Goal: Check status: Check status

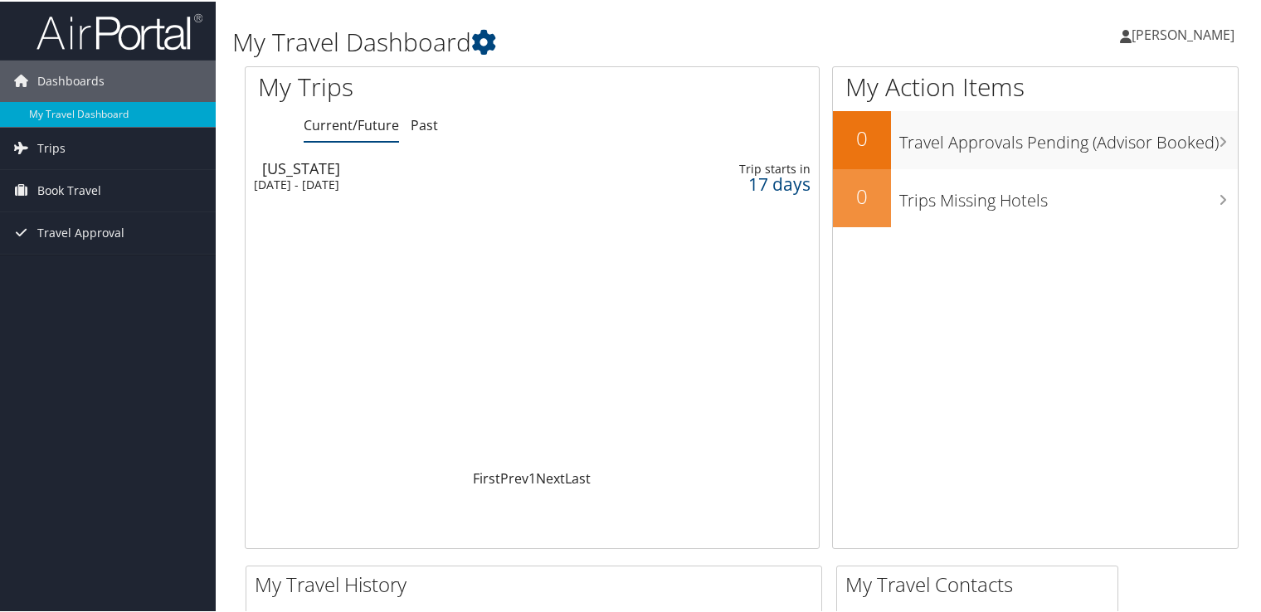
click at [312, 171] on div "[US_STATE]" at bounding box center [450, 166] width 377 height 15
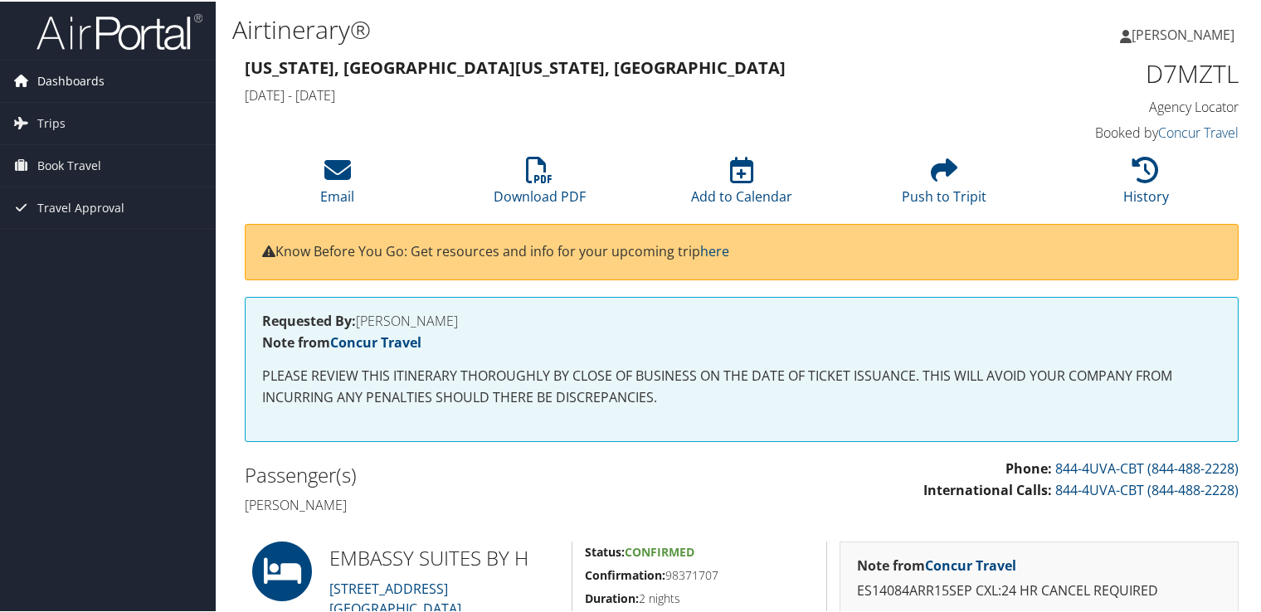
click at [56, 86] on span "Dashboards" at bounding box center [70, 79] width 67 height 41
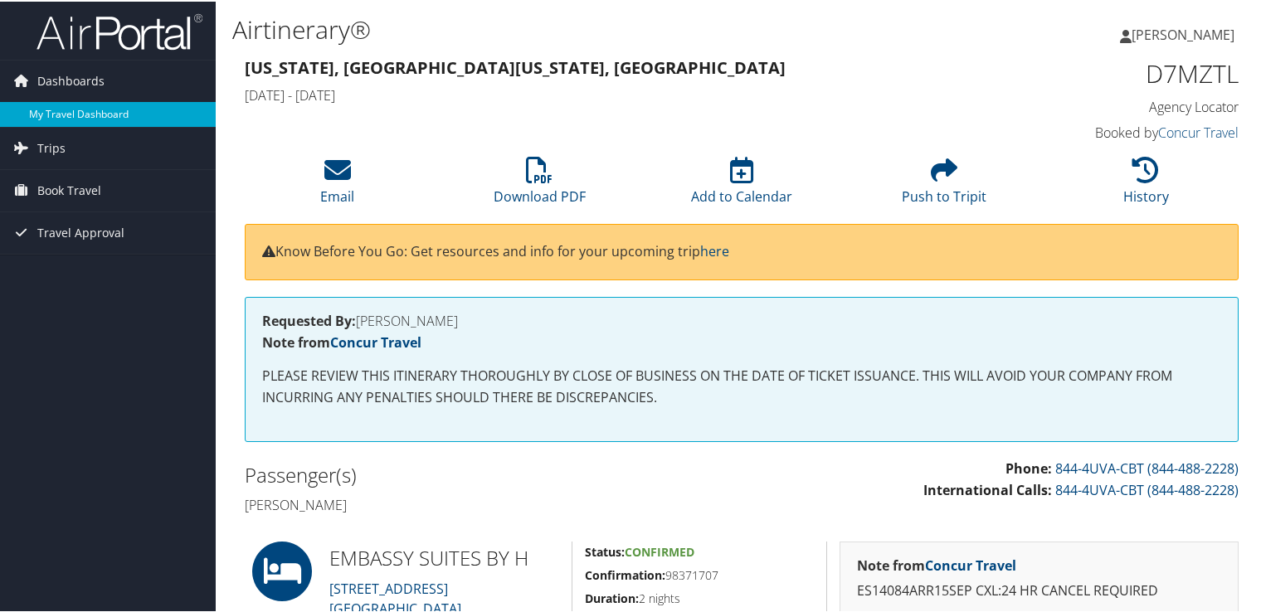
click at [67, 116] on link "My Travel Dashboard" at bounding box center [108, 112] width 216 height 25
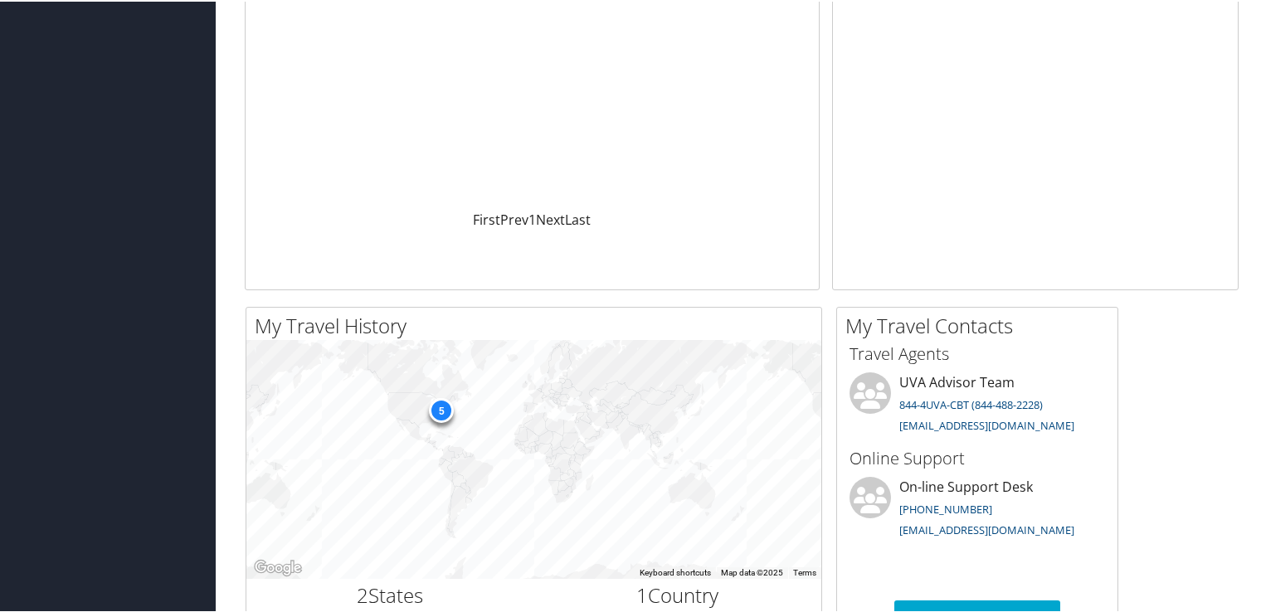
scroll to position [261, 0]
click at [942, 425] on link "uva@cbtravel.com" at bounding box center [986, 421] width 175 height 15
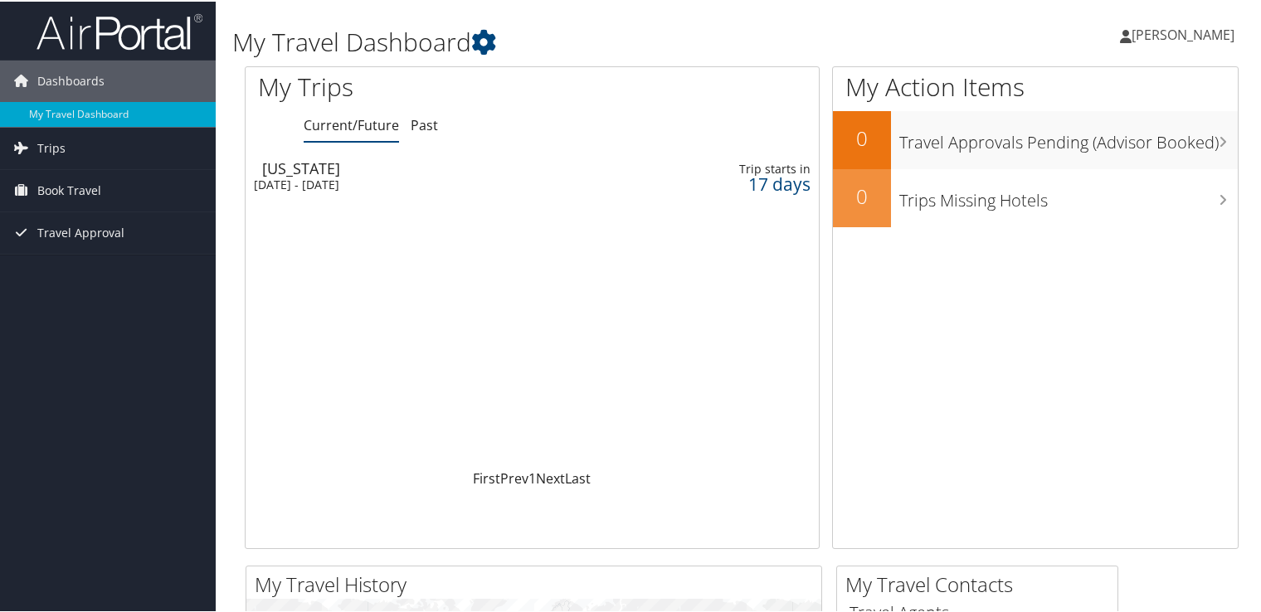
click at [301, 180] on div "[DATE] - [DATE]" at bounding box center [442, 183] width 377 height 15
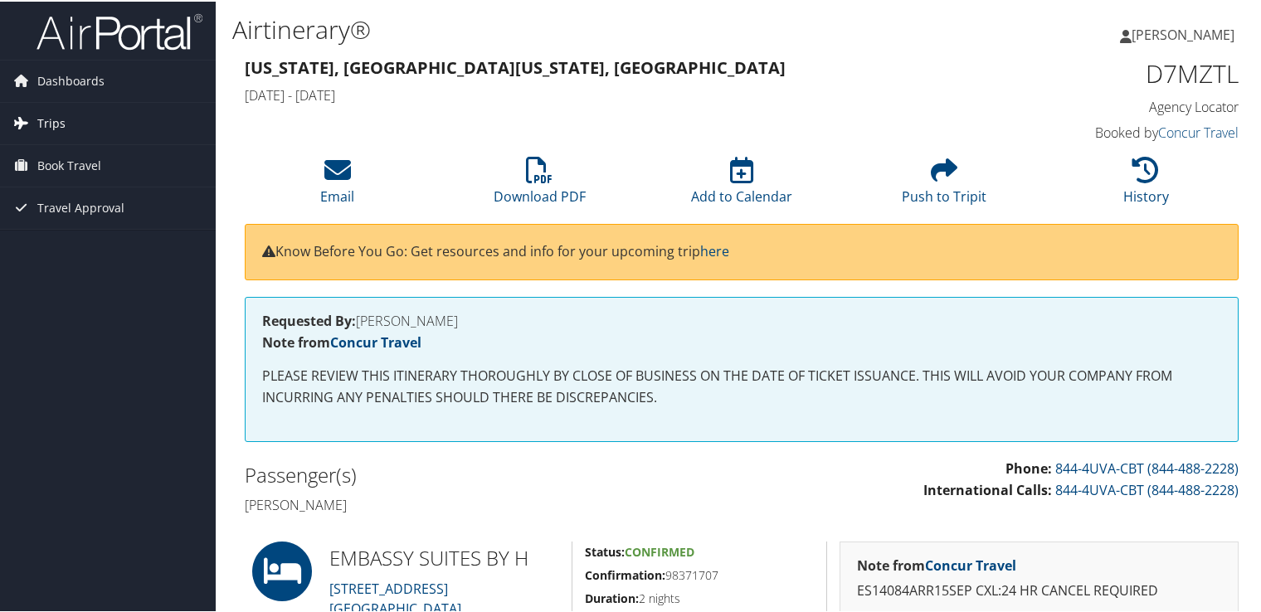
click at [51, 133] on span "Trips" at bounding box center [51, 121] width 28 height 41
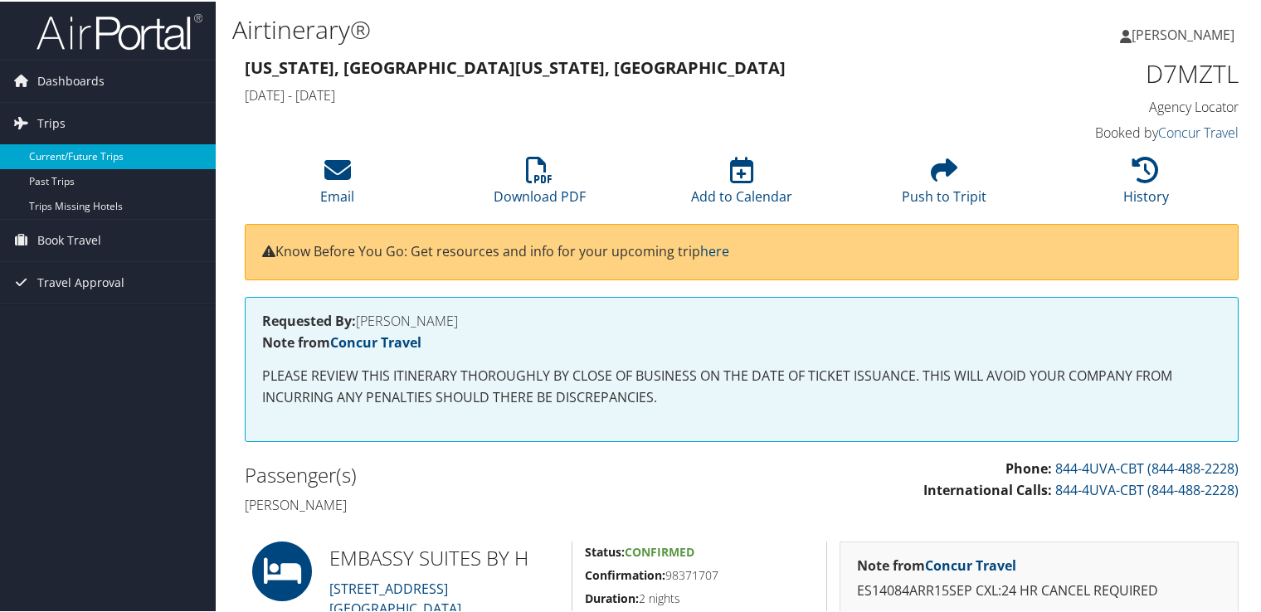
click at [64, 158] on link "Current/Future Trips" at bounding box center [108, 155] width 216 height 25
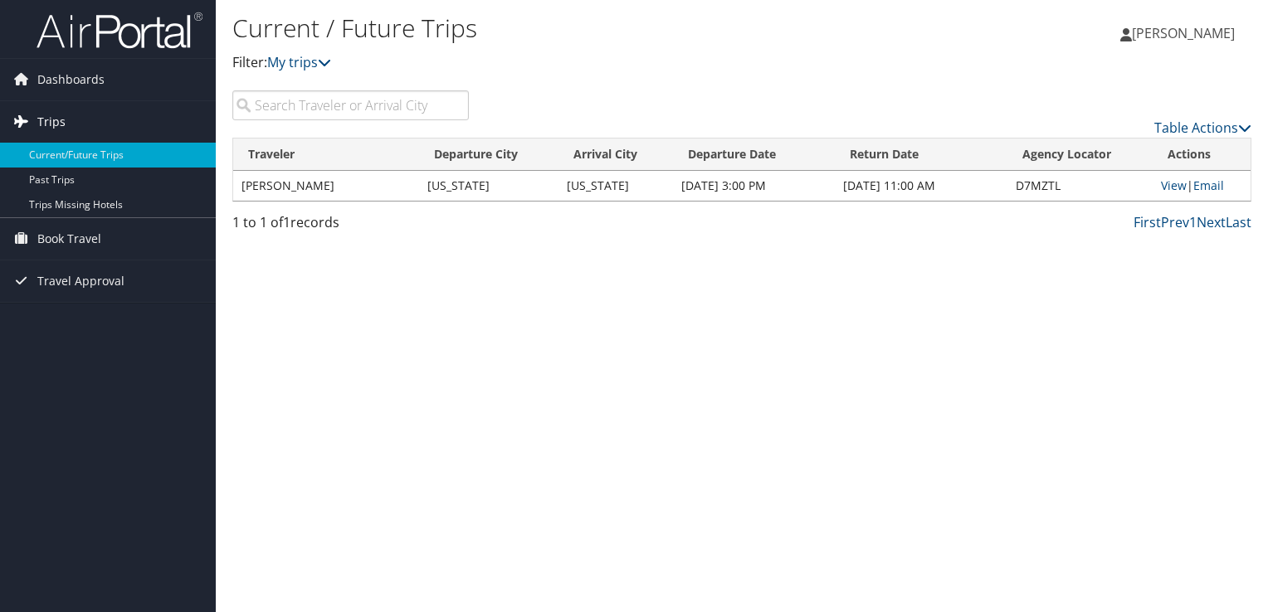
click at [41, 119] on span "Trips" at bounding box center [51, 121] width 28 height 41
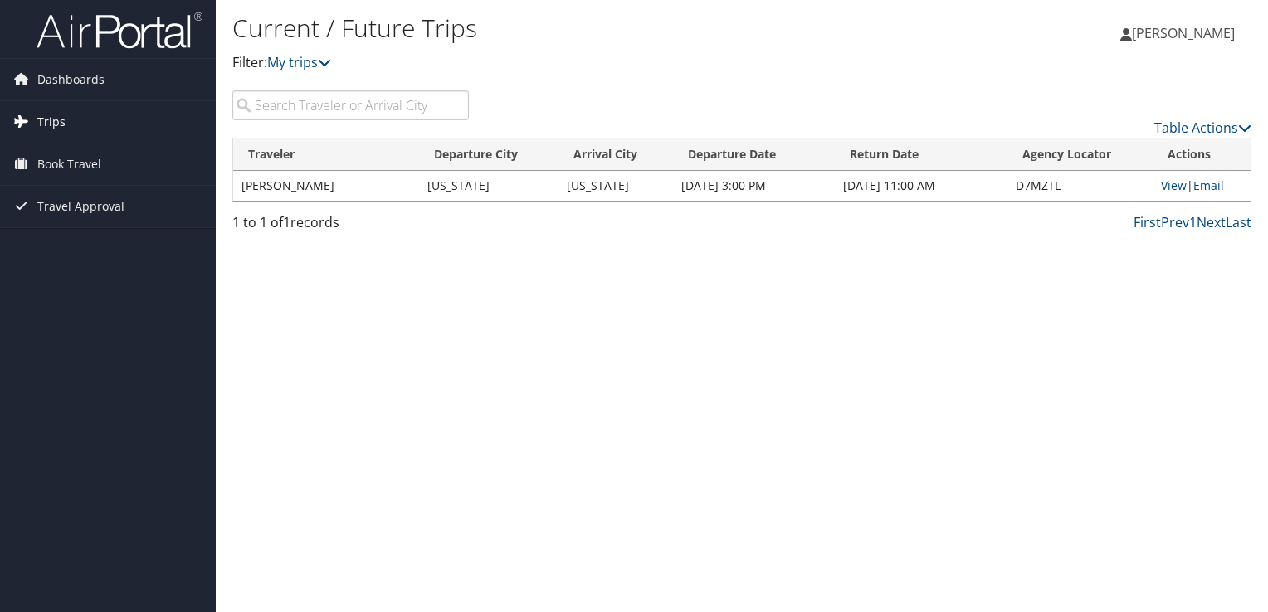
click at [41, 119] on span "Trips" at bounding box center [51, 121] width 28 height 41
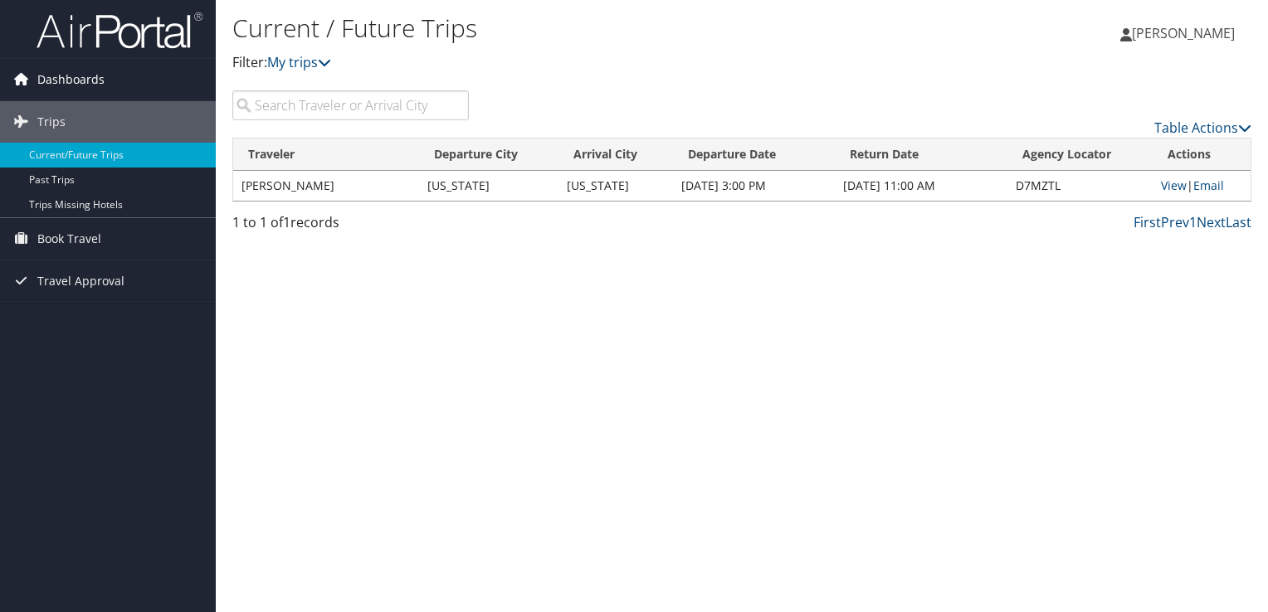
click at [43, 75] on span "Dashboards" at bounding box center [70, 79] width 67 height 41
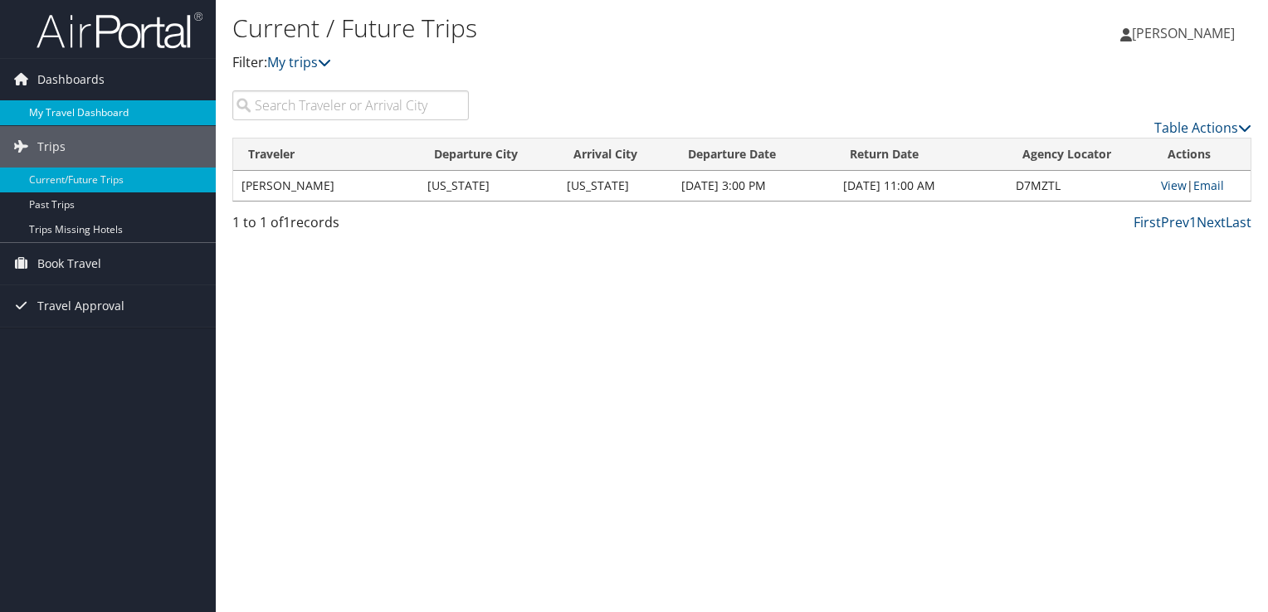
click at [61, 109] on link "My Travel Dashboard" at bounding box center [108, 112] width 216 height 25
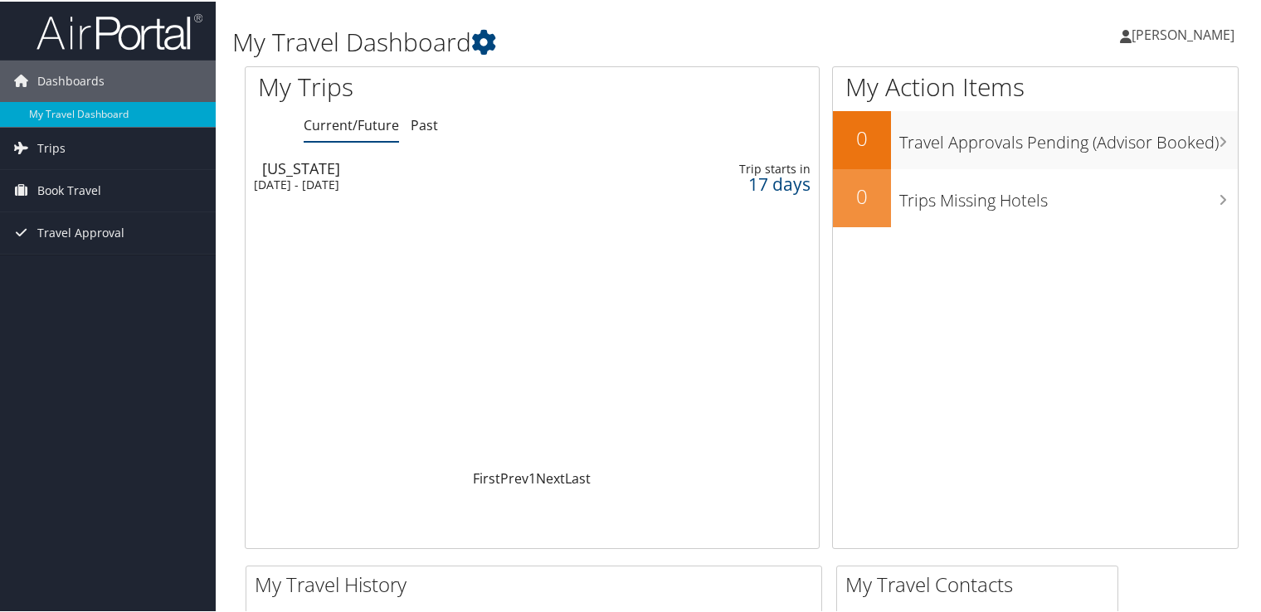
click at [359, 177] on div "[DATE] - [DATE]" at bounding box center [442, 183] width 377 height 15
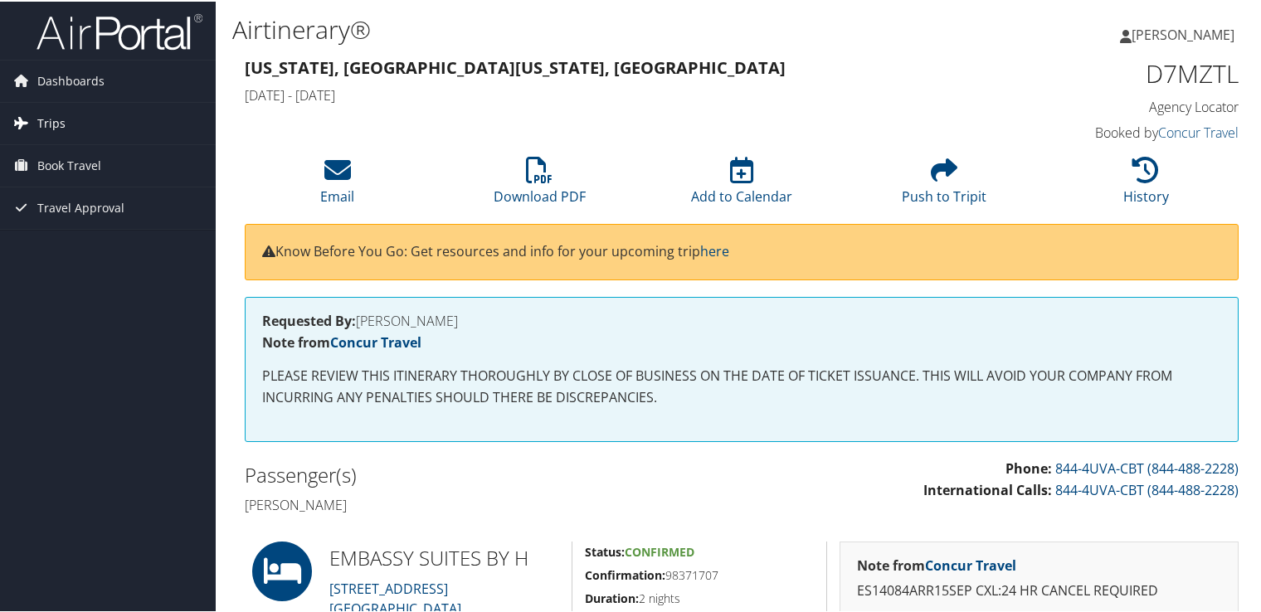
click at [52, 128] on span "Trips" at bounding box center [51, 121] width 28 height 41
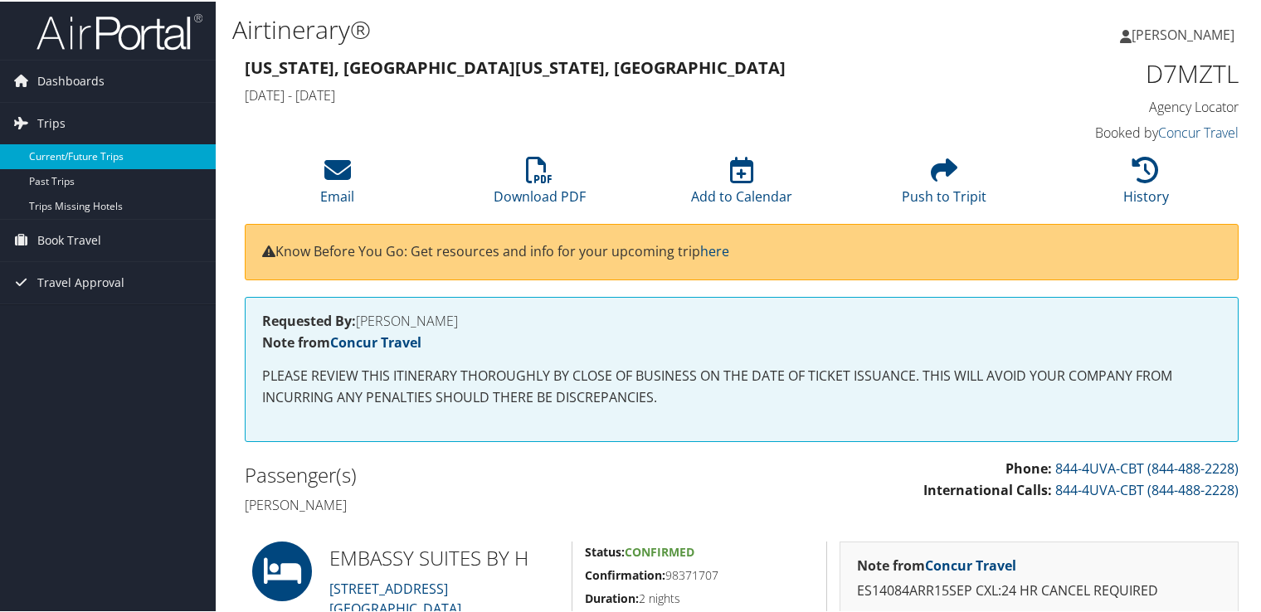
click at [63, 151] on link "Current/Future Trips" at bounding box center [108, 155] width 216 height 25
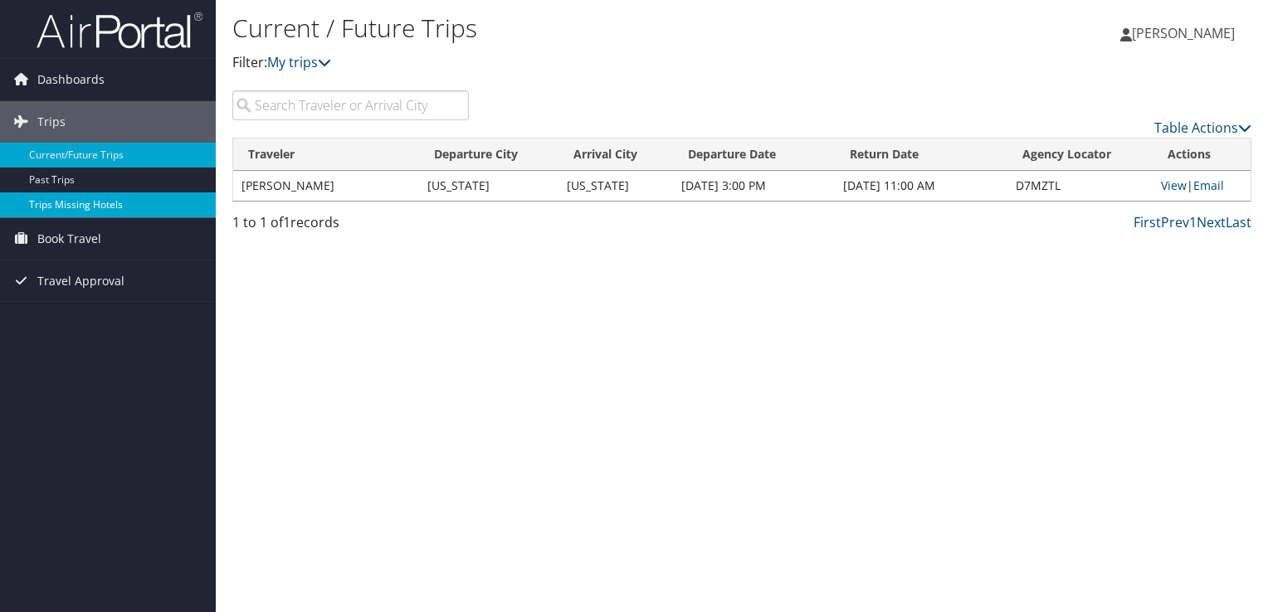
click at [70, 206] on link "Trips Missing Hotels" at bounding box center [108, 204] width 216 height 25
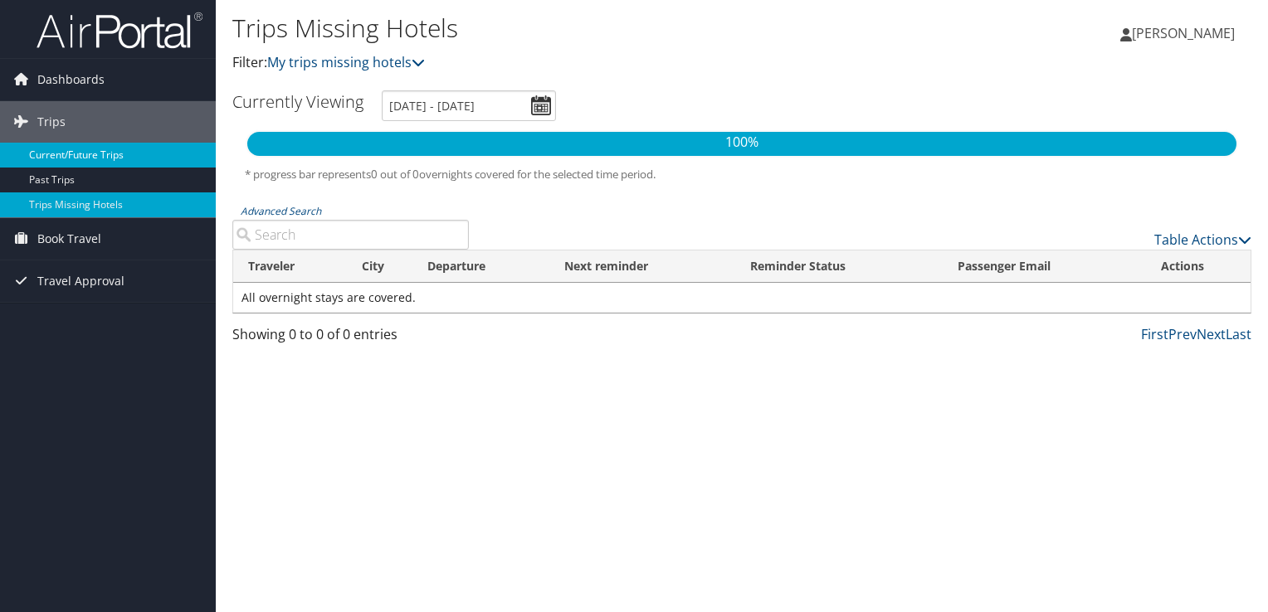
click at [56, 154] on link "Current/Future Trips" at bounding box center [108, 155] width 216 height 25
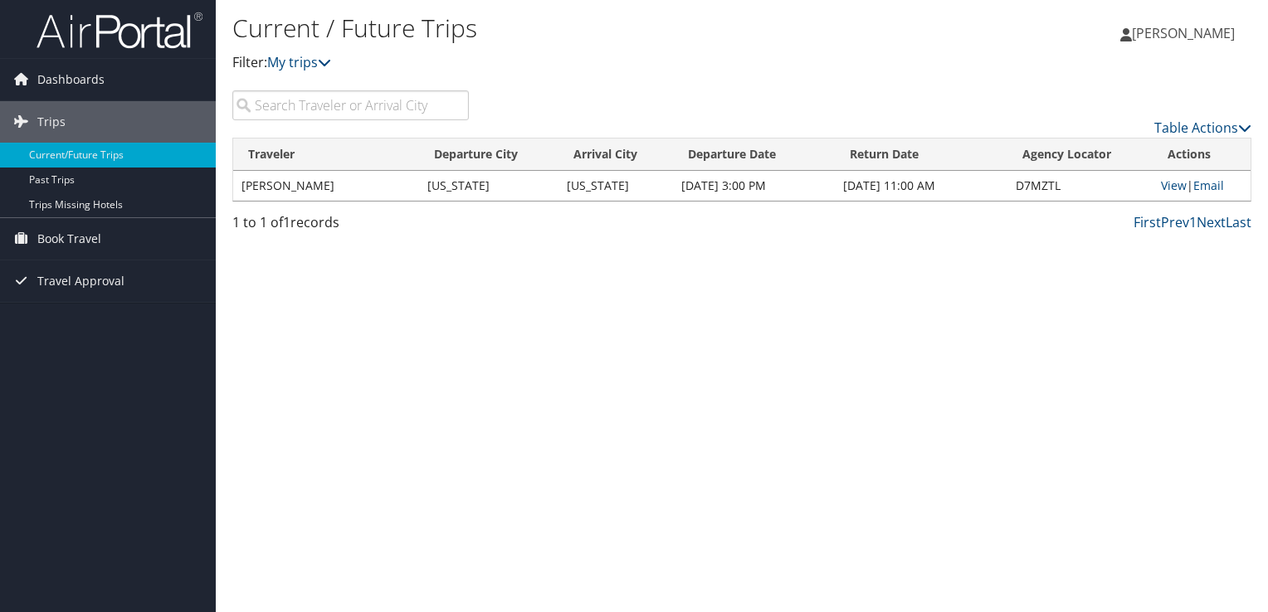
click at [1175, 193] on td "View | Email" at bounding box center [1201, 186] width 98 height 30
click at [1164, 186] on link "View" at bounding box center [1174, 186] width 26 height 16
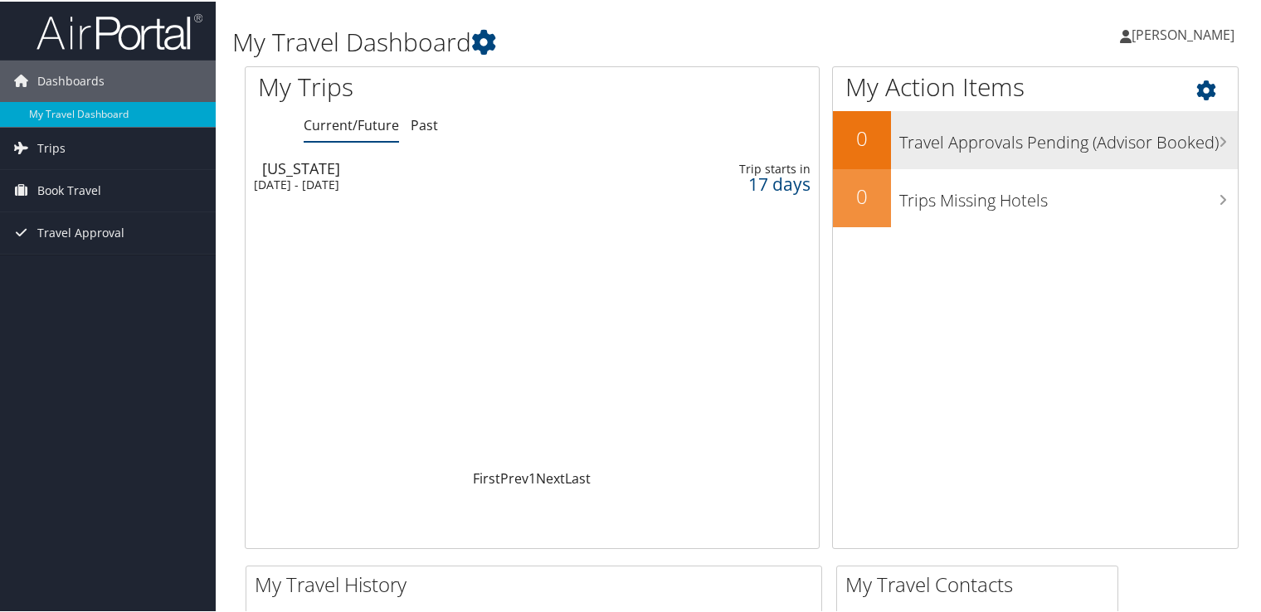
click at [1044, 147] on h3 "Travel Approvals Pending (Advisor Booked)" at bounding box center [1068, 137] width 339 height 32
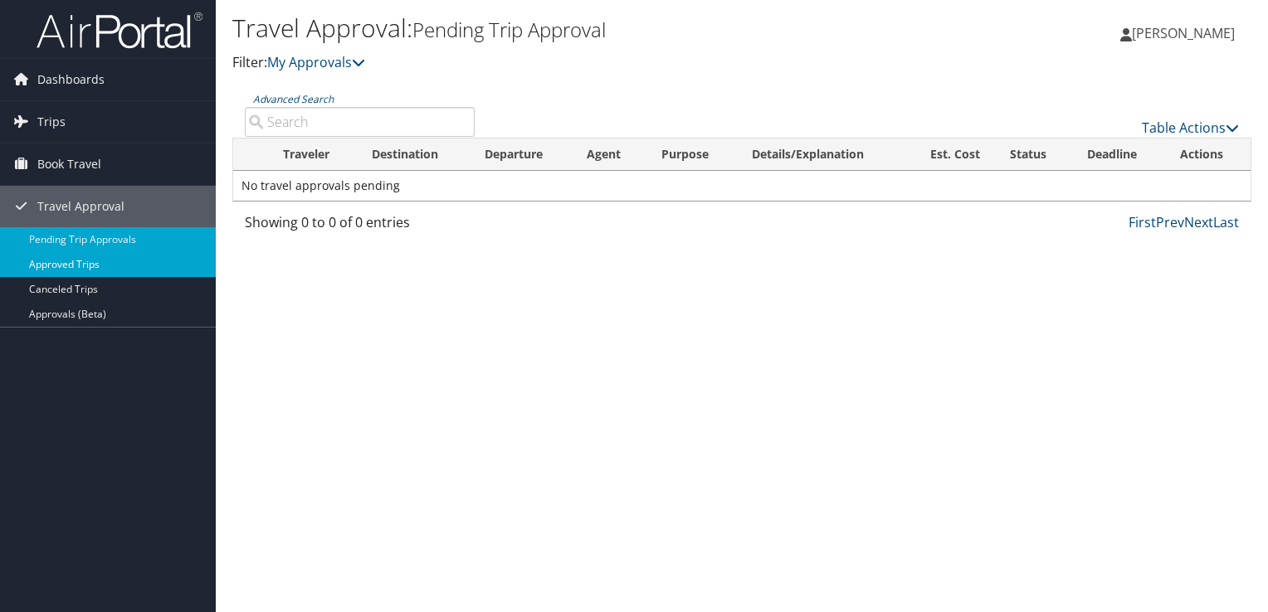
click at [54, 258] on link "Approved Trips" at bounding box center [108, 264] width 216 height 25
